Goal: Navigation & Orientation: Find specific page/section

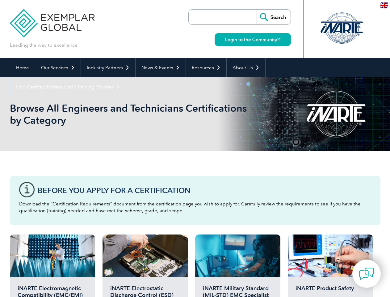
click at [195, 148] on div "Browse All Engineers and Technicians Certifications by Category" at bounding box center [195, 114] width 371 height 74
click at [57, 68] on link "Our Services" at bounding box center [57, 67] width 45 height 19
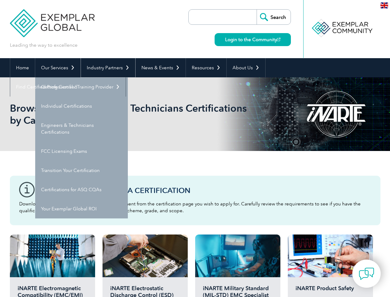
click at [107, 68] on link "Industry Partners" at bounding box center [108, 67] width 54 height 19
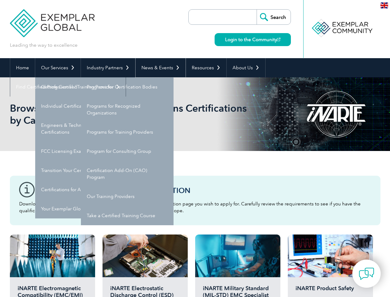
click at [159, 68] on link "News & Events" at bounding box center [161, 67] width 50 height 19
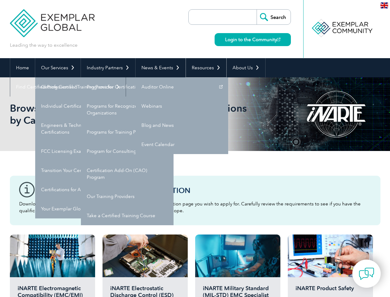
click at [204, 68] on link "Resources" at bounding box center [206, 67] width 40 height 19
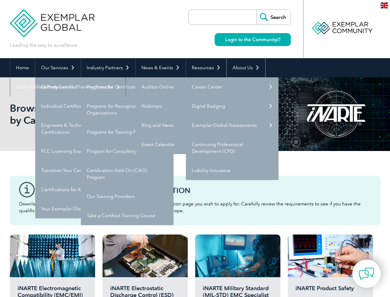
click at [243, 68] on link "About Us" at bounding box center [246, 67] width 39 height 19
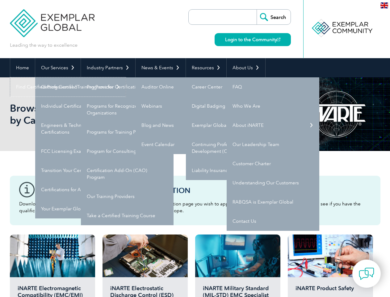
click at [126, 77] on link "Find Certified Professional / Training Provider" at bounding box center [68, 86] width 116 height 19
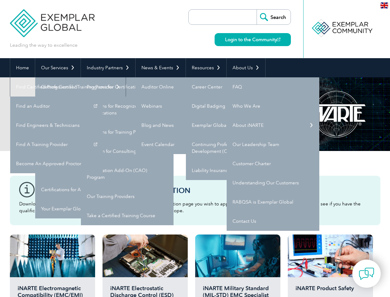
click at [367, 273] on img at bounding box center [366, 273] width 15 height 15
